Goal: Task Accomplishment & Management: Manage account settings

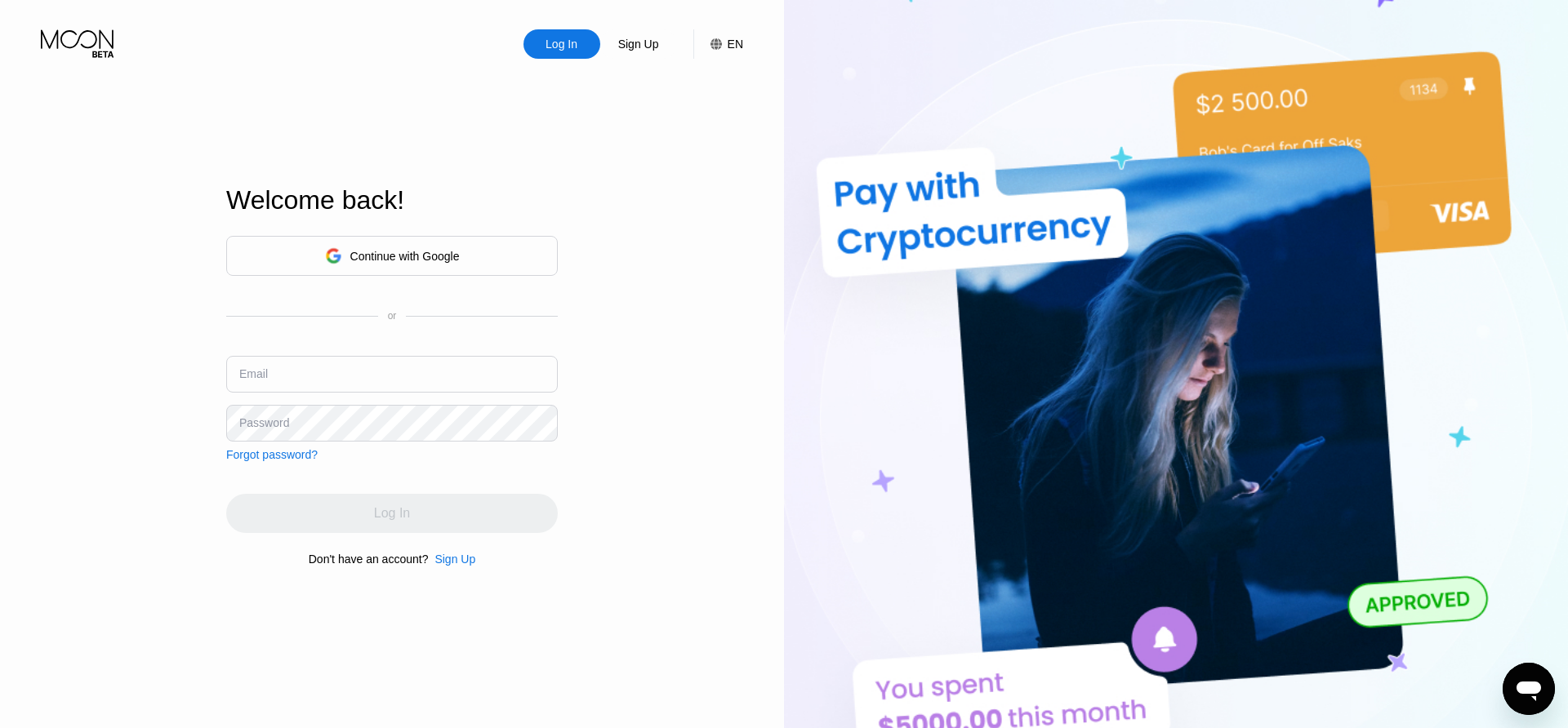
click at [438, 257] on div "Continue with Google" at bounding box center [405, 256] width 110 height 13
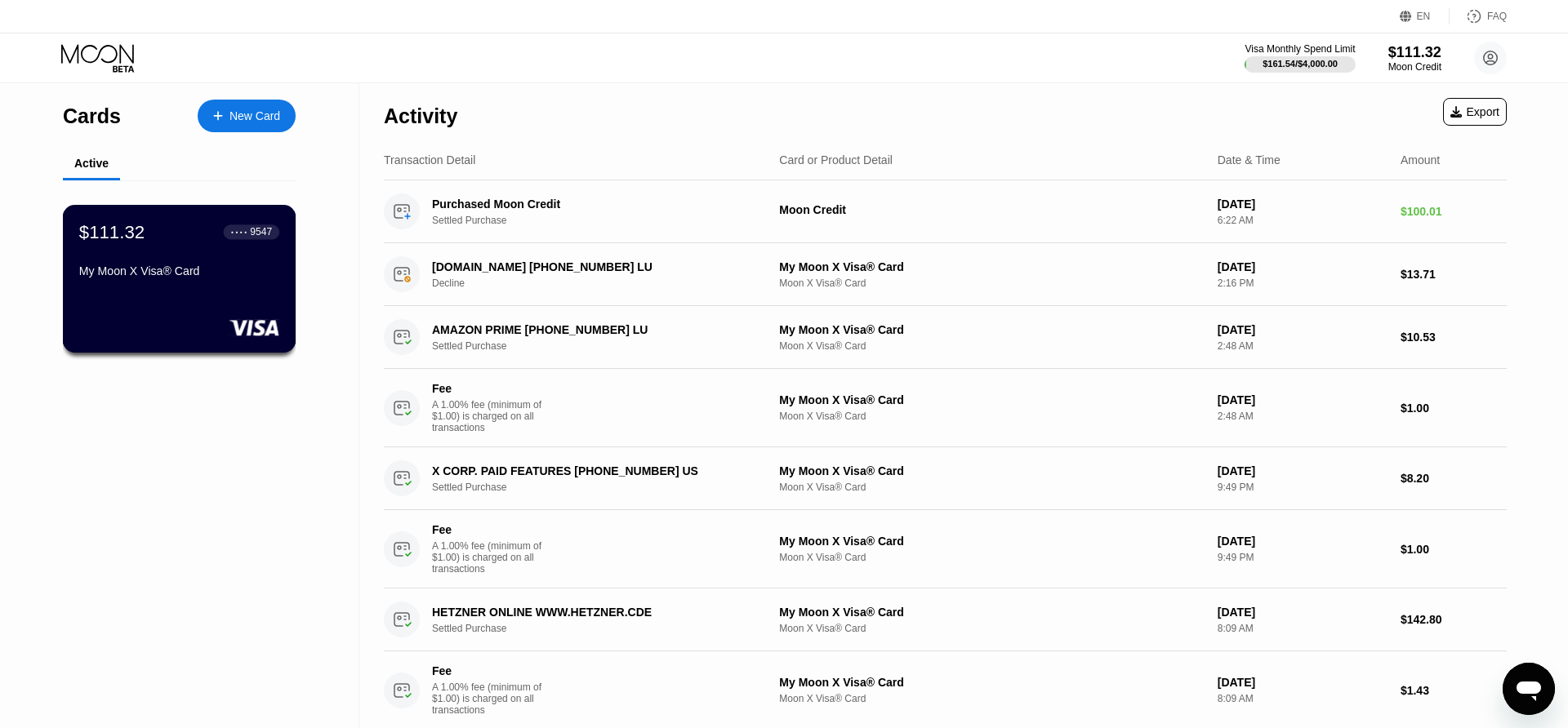
scroll to position [3, 0]
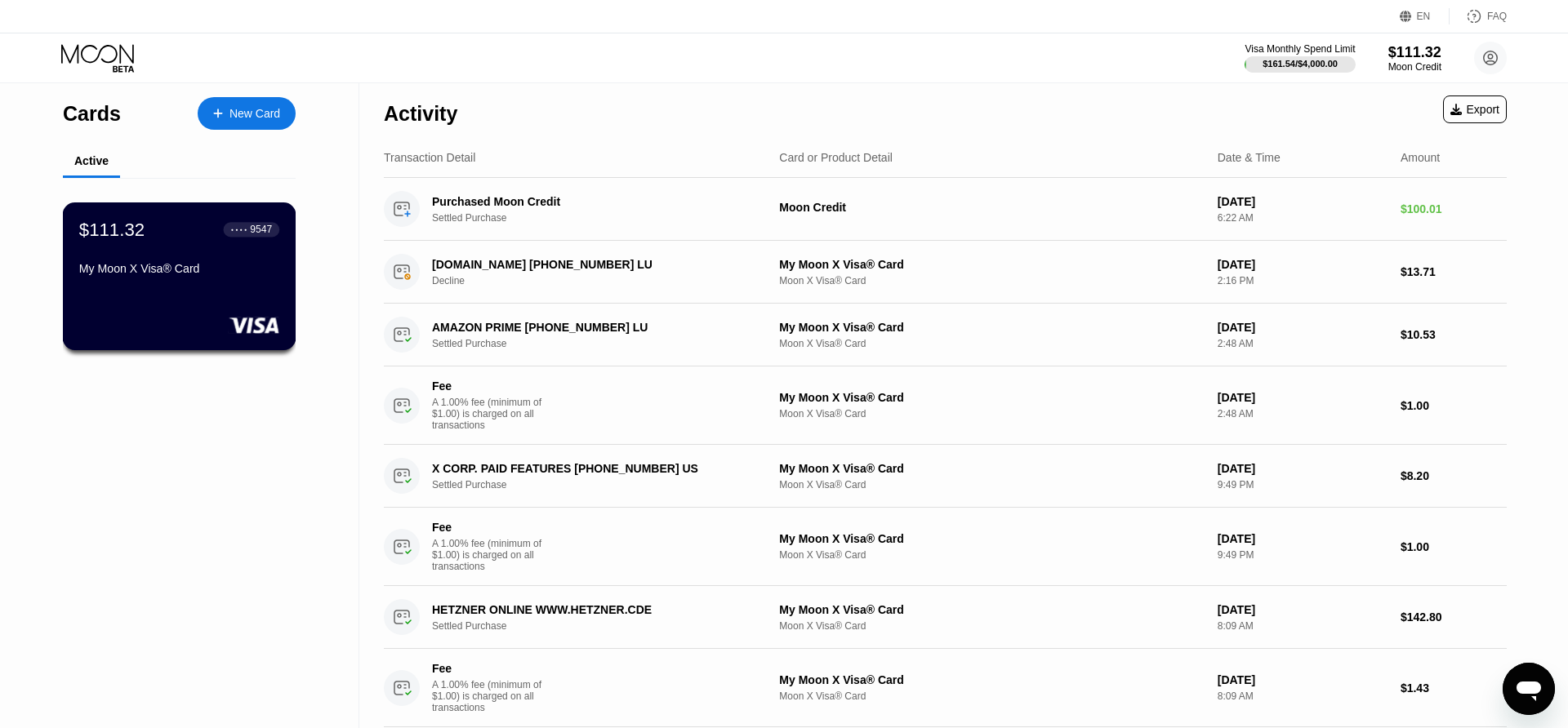
click at [176, 270] on div "My Moon X Visa® Card" at bounding box center [179, 269] width 200 height 13
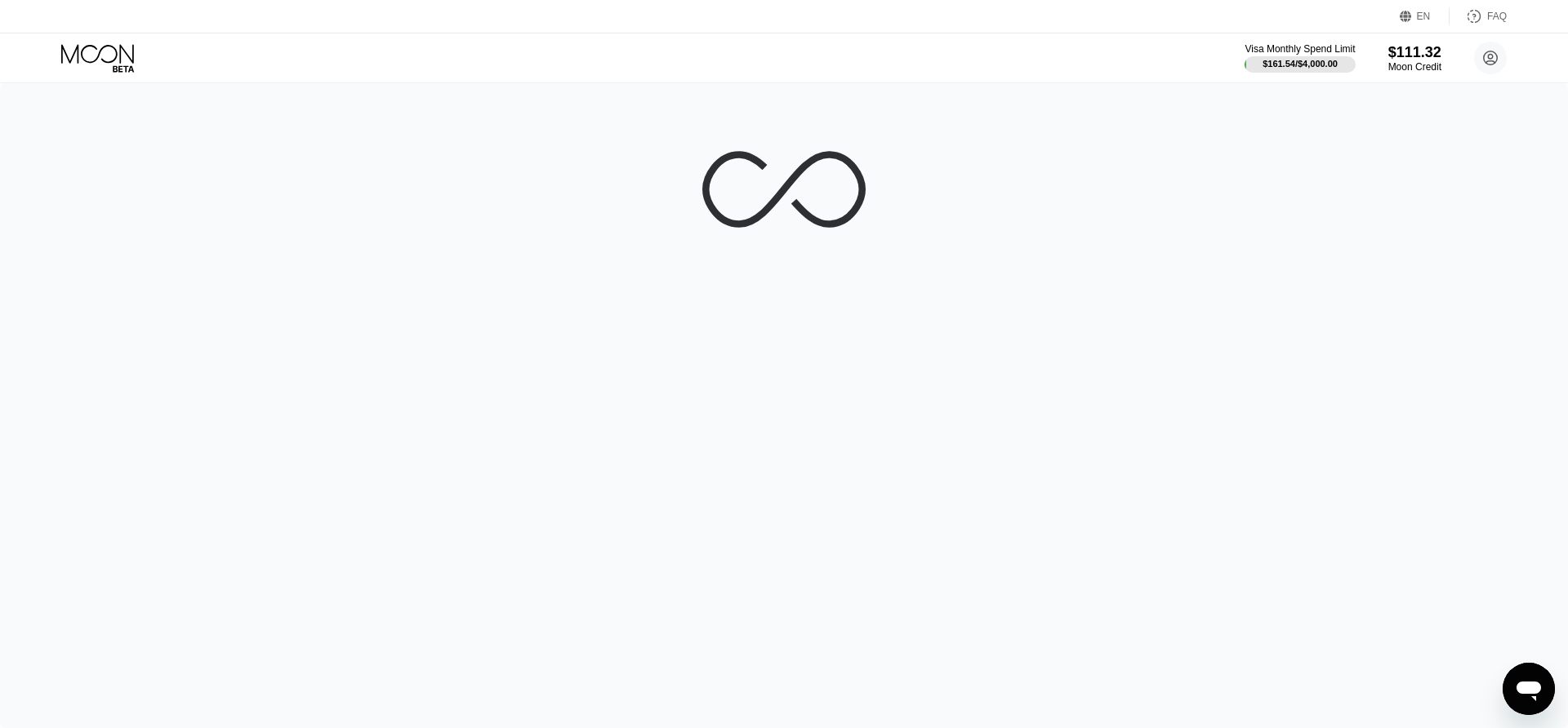
scroll to position [3, 0]
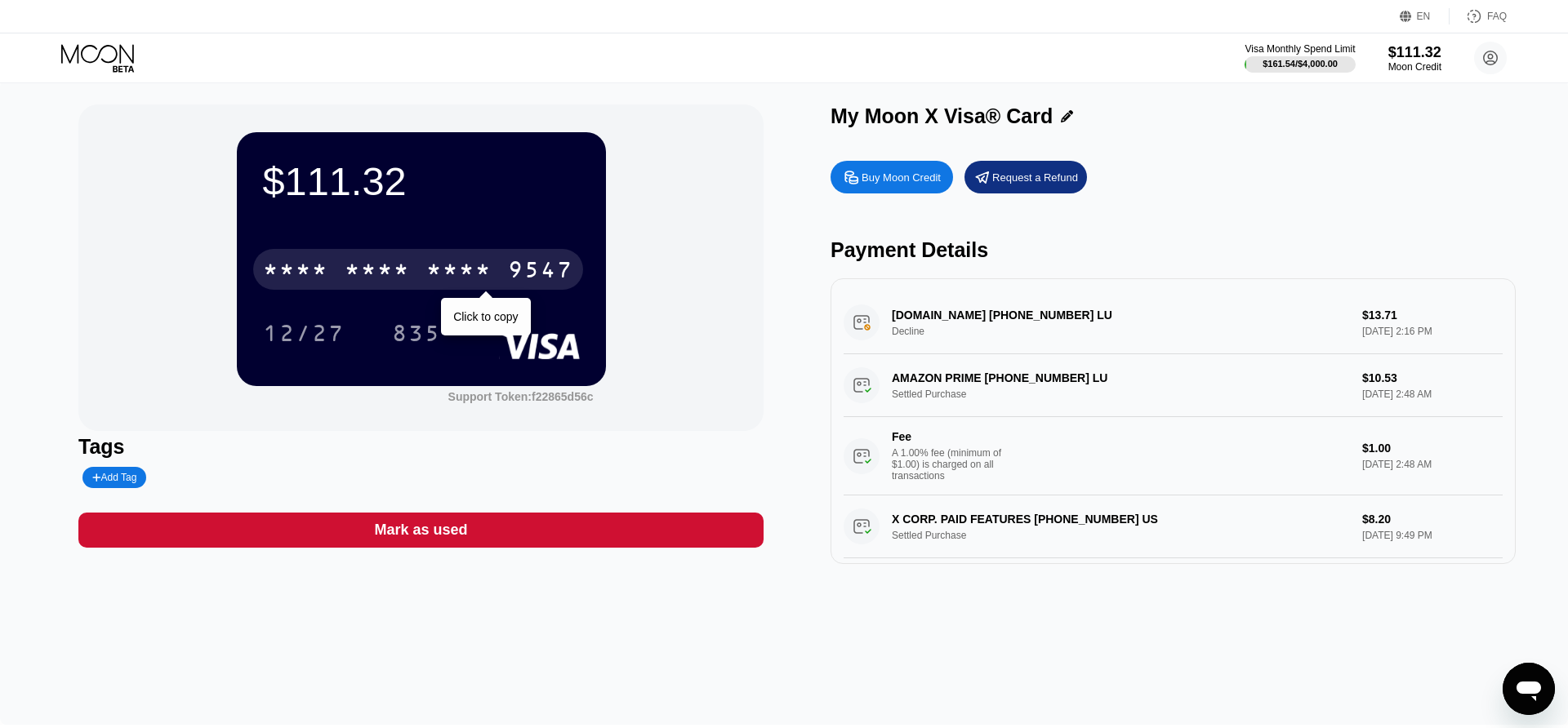
click at [492, 263] on div "* * * *" at bounding box center [459, 271] width 65 height 26
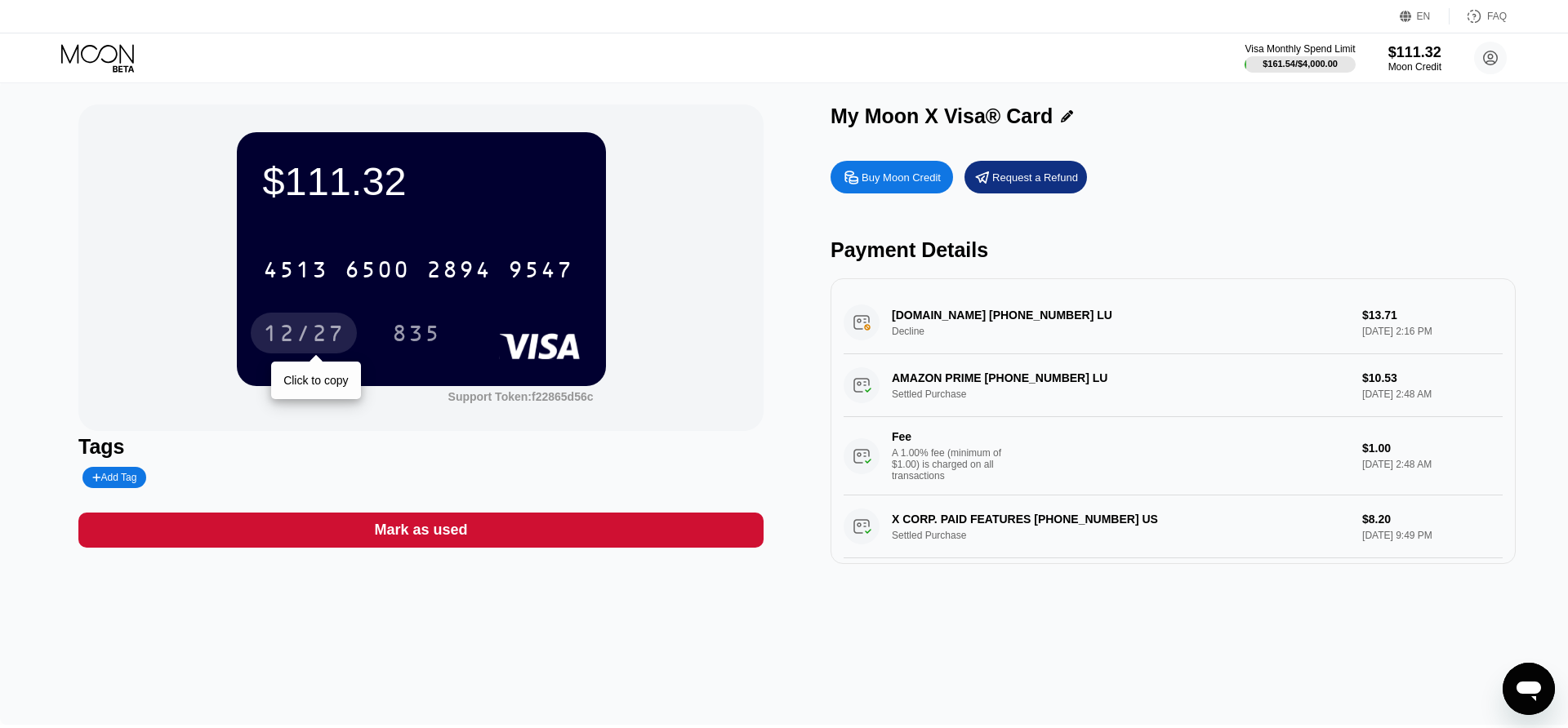
click at [296, 328] on div "12/27" at bounding box center [304, 335] width 82 height 26
